Goal: Check status

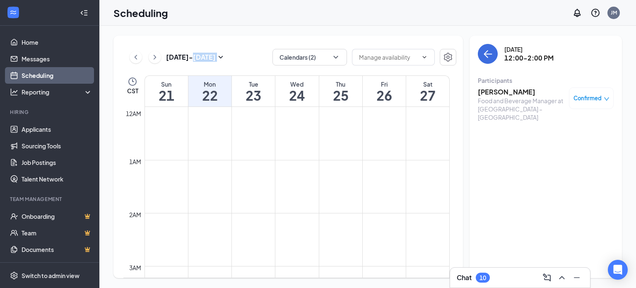
scroll to position [614, 0]
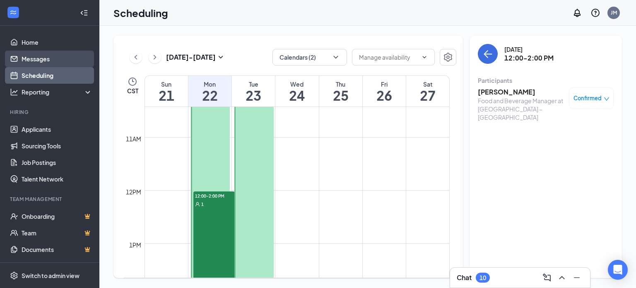
scroll to position [572, 0]
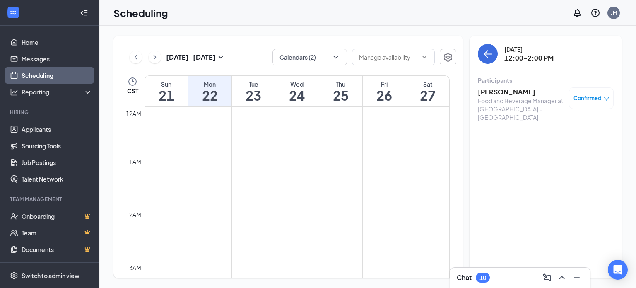
scroll to position [407, 0]
